Goal: Check status: Check status

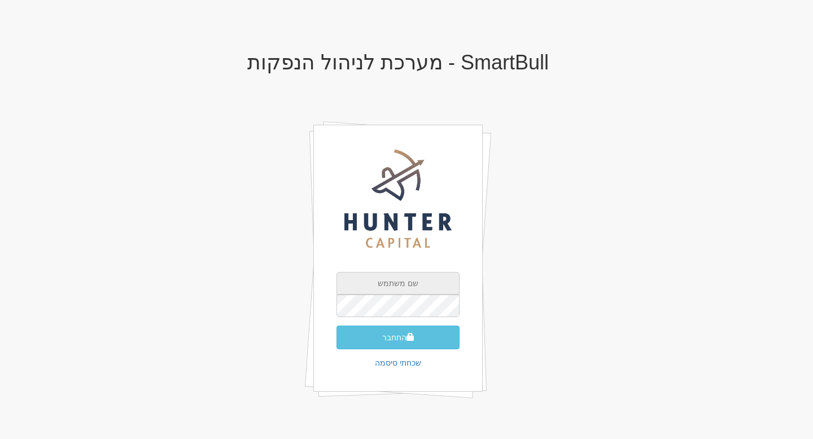
click at [410, 282] on input "text" at bounding box center [398, 283] width 123 height 23
type input "[EMAIL_ADDRESS][DOMAIN_NAME]"
click at [395, 343] on button "התחבר" at bounding box center [398, 338] width 123 height 24
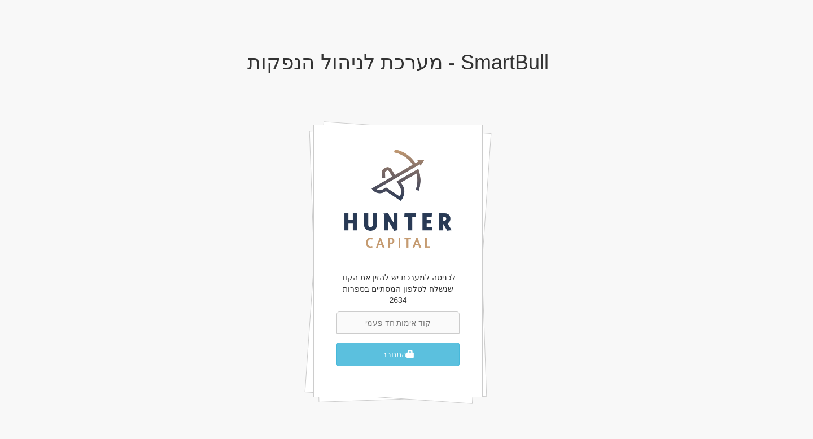
click at [405, 312] on input "text" at bounding box center [398, 323] width 123 height 23
type input "852141"
click at [337, 343] on button "התחבר" at bounding box center [398, 355] width 123 height 24
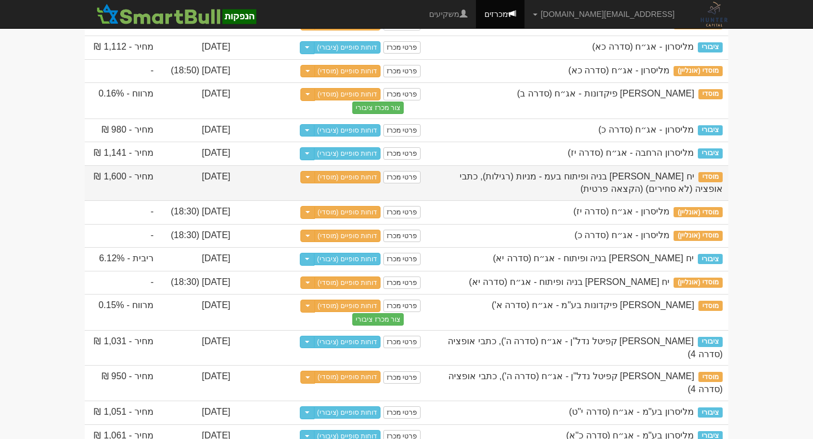
scroll to position [556, 0]
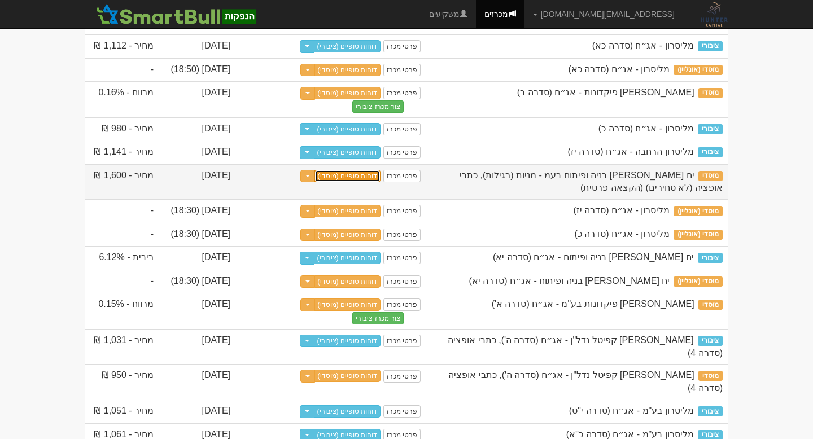
click at [372, 182] on link "דוחות סופיים (מוסדי)" at bounding box center [348, 176] width 67 height 12
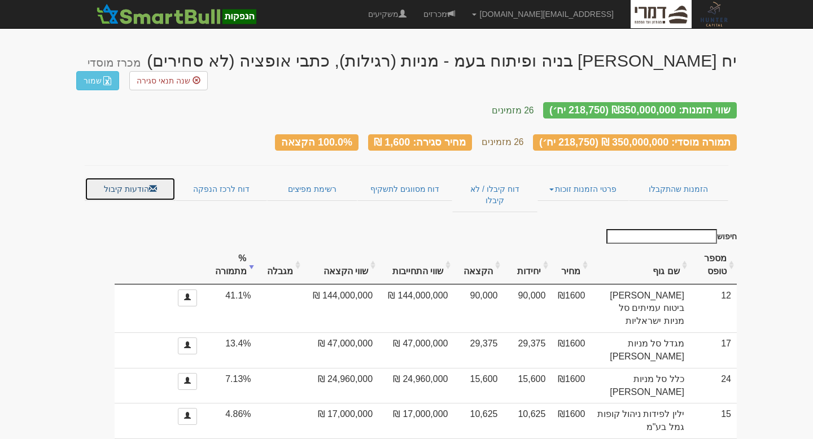
click at [125, 177] on link "הודעות קיבול" at bounding box center [130, 189] width 91 height 24
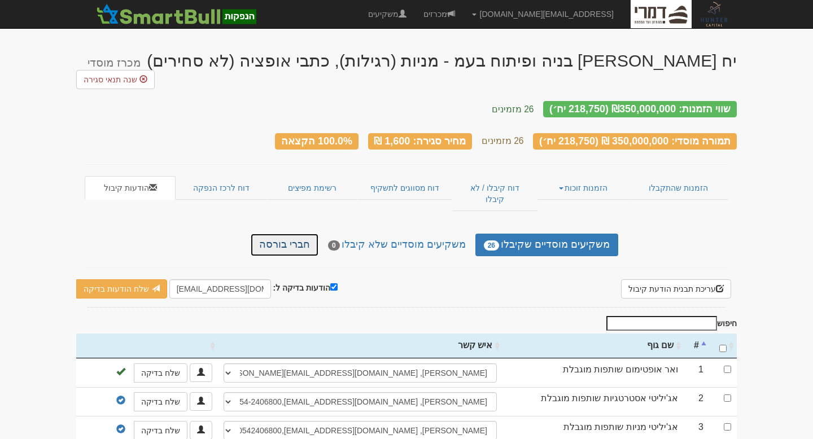
click at [315, 234] on link "חברי בורסה" at bounding box center [285, 245] width 68 height 23
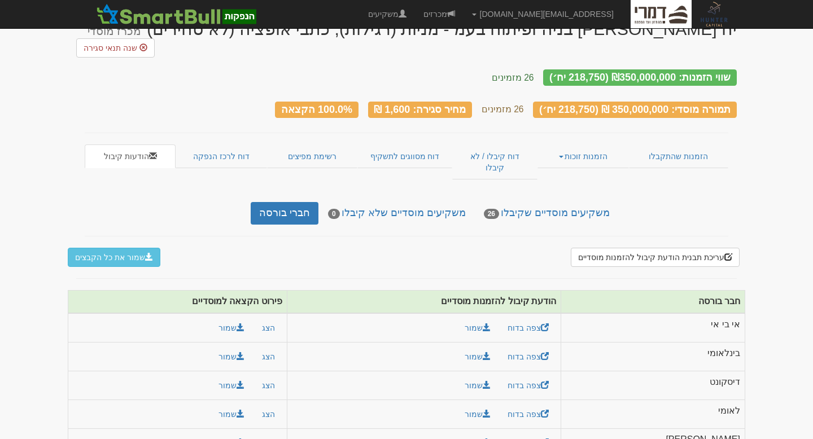
scroll to position [37, 0]
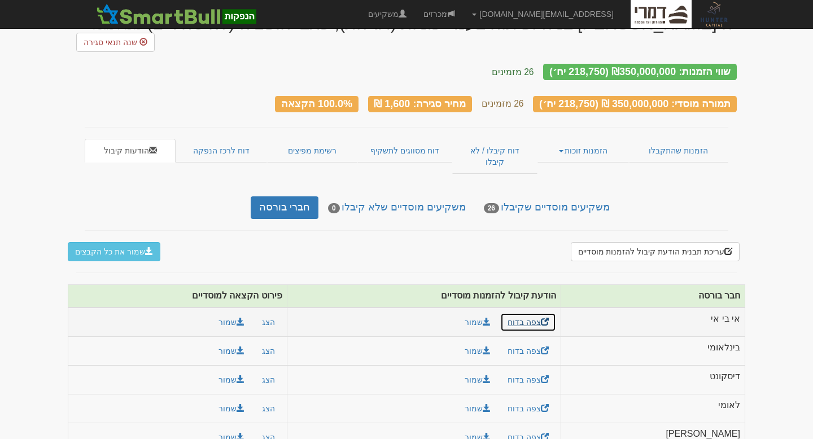
click at [556, 313] on link "צפה בדוח" at bounding box center [528, 322] width 56 height 19
